Goal: Check status: Check status

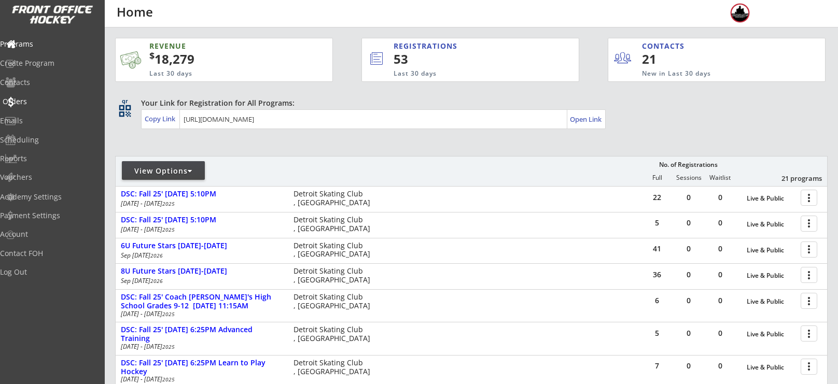
click at [35, 104] on div "Orders" at bounding box center [49, 101] width 93 height 7
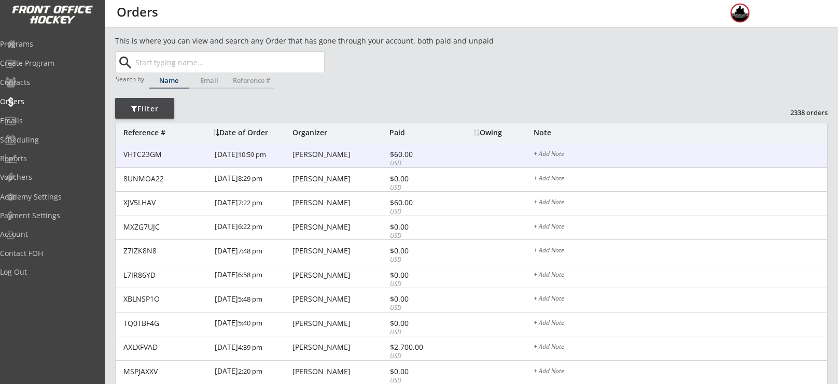
click at [323, 151] on div "[PERSON_NAME]" at bounding box center [340, 154] width 94 height 7
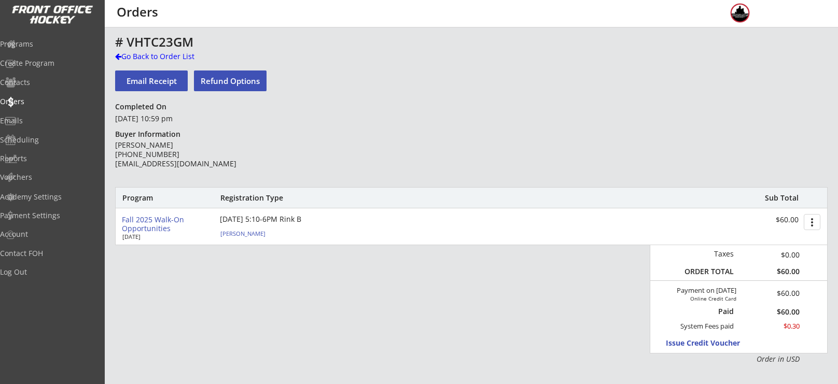
click at [251, 233] on div "[PERSON_NAME]" at bounding box center [278, 234] width 116 height 6
select select ""Youth L/XL""
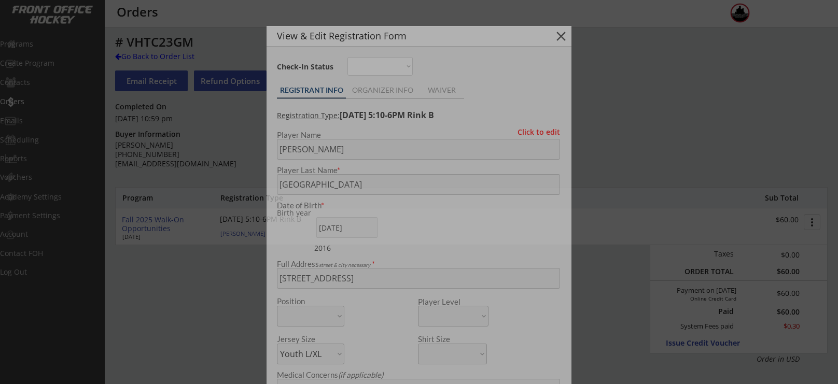
type input "2016"
type input "2016 Lakeland hawks blue"
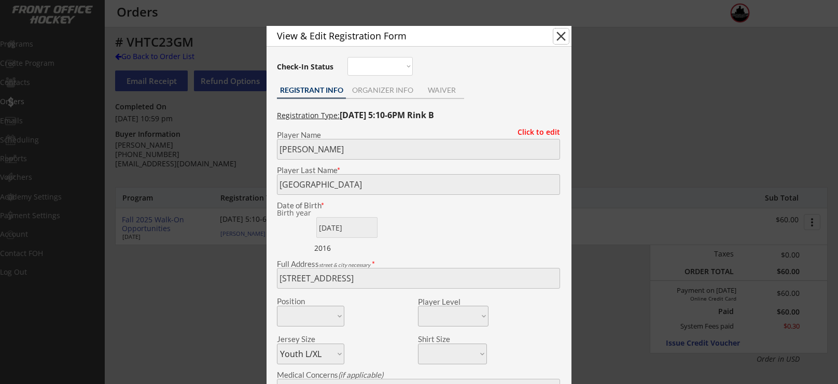
click at [557, 41] on button "close" at bounding box center [562, 37] width 16 height 16
select select ""PLACEHOLDER_1427118222253""
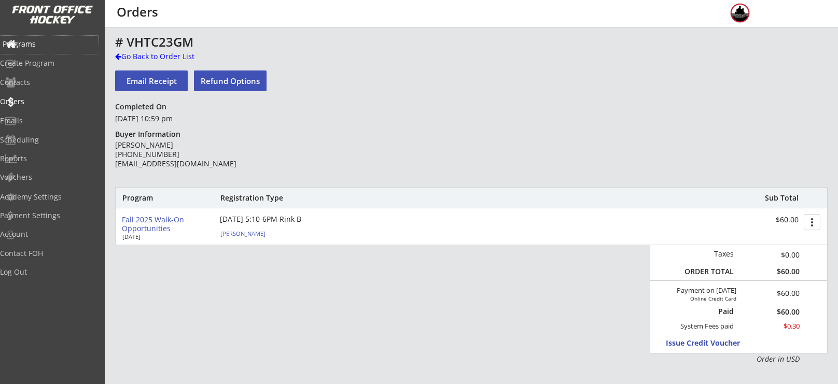
click at [40, 40] on div "Programs" at bounding box center [49, 43] width 93 height 7
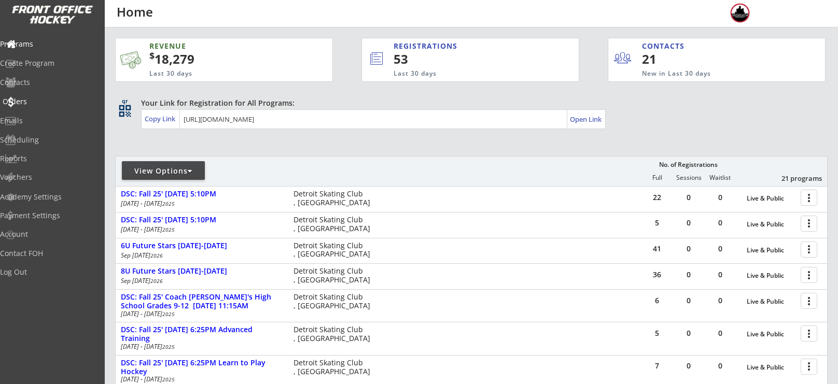
click at [29, 103] on div "Orders" at bounding box center [49, 101] width 93 height 7
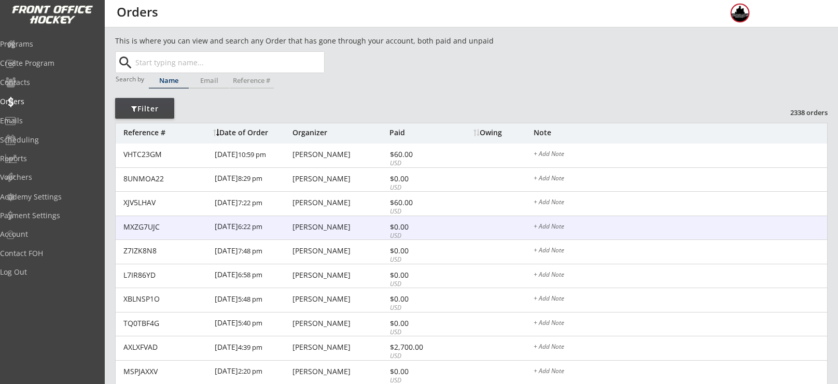
click at [326, 220] on div "MXZG7UJC [DATE] 6:22 pm [PERSON_NAME] $0.00 USD + Add Note" at bounding box center [472, 228] width 712 height 24
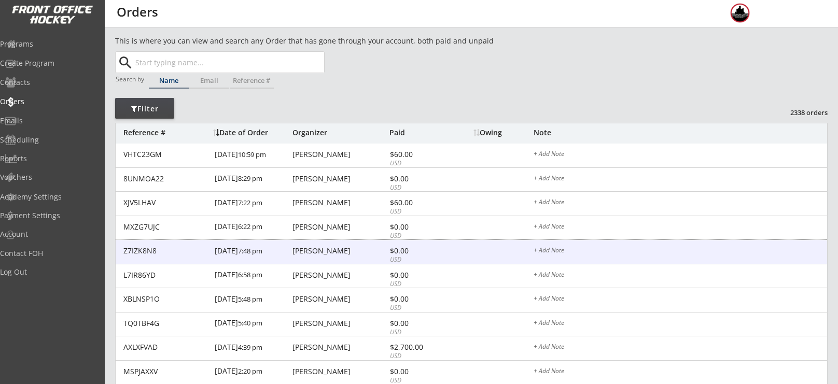
click at [309, 247] on div "[PERSON_NAME]" at bounding box center [340, 250] width 94 height 7
